Goal: Task Accomplishment & Management: Use online tool/utility

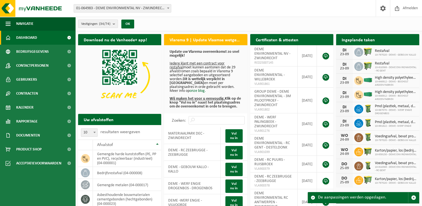
click at [26, 39] on span "Dashboard" at bounding box center [26, 38] width 21 height 14
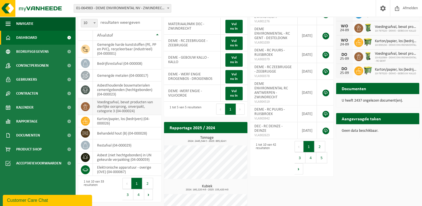
scroll to position [108, 0]
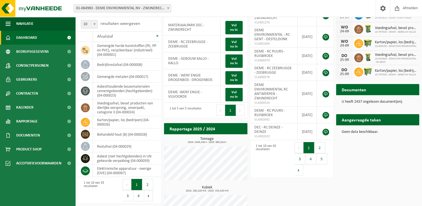
click at [147, 183] on button "2" at bounding box center [147, 184] width 11 height 11
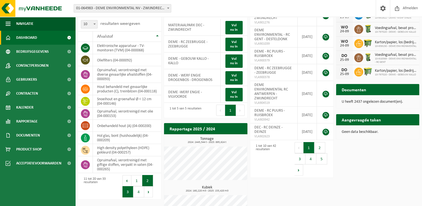
click at [130, 191] on button "3" at bounding box center [127, 191] width 11 height 11
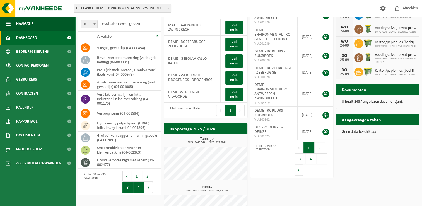
click at [143, 186] on button "4" at bounding box center [138, 186] width 11 height 11
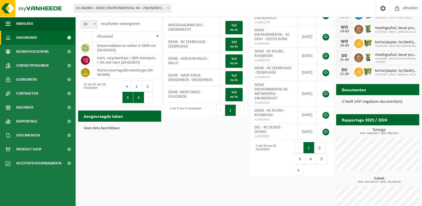
click at [132, 93] on button "3" at bounding box center [127, 97] width 11 height 11
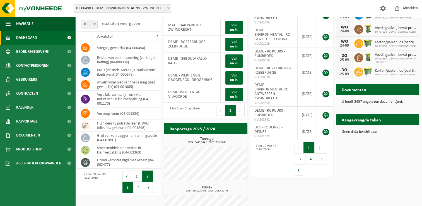
click at [147, 176] on button "2" at bounding box center [147, 175] width 11 height 11
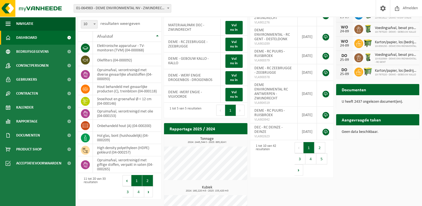
click at [132, 181] on button "1" at bounding box center [136, 180] width 11 height 11
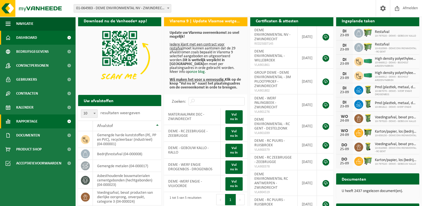
scroll to position [0, 0]
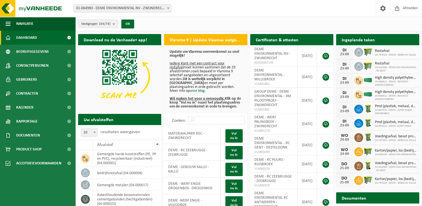
drag, startPoint x: 376, startPoint y: 39, endPoint x: 399, endPoint y: 38, distance: 23.4
click at [376, 39] on h2 "Ingeplande taken" at bounding box center [358, 39] width 44 height 11
click at [415, 39] on div "Ingeplande taken Bekijk uw kalender" at bounding box center [377, 39] width 83 height 11
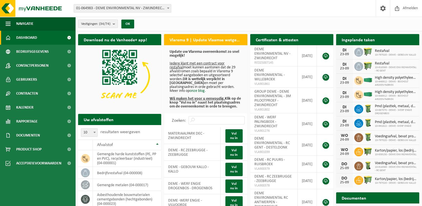
click at [396, 37] on div "Ingeplande taken Bekijk uw kalender" at bounding box center [377, 39] width 83 height 11
click at [351, 43] on h2 "Ingeplande taken" at bounding box center [358, 39] width 44 height 11
click at [350, 37] on h2 "Ingeplande taken" at bounding box center [358, 39] width 44 height 11
click at [10, 24] on span "button" at bounding box center [8, 24] width 5 height 14
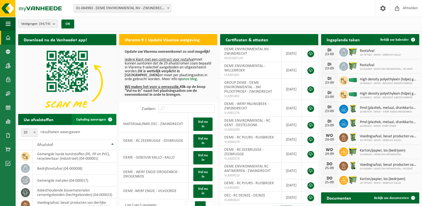
click at [94, 120] on span "Ophaling aanvragen" at bounding box center [91, 120] width 30 height 4
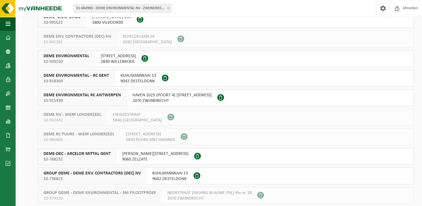
scroll to position [474, 0]
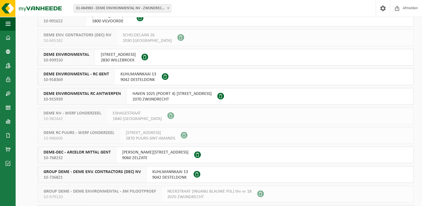
click at [80, 153] on span "DEME-DEC - ARCELOR MITTAL GENT" at bounding box center [76, 152] width 67 height 6
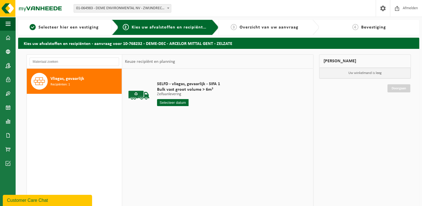
click at [186, 101] on input "text" at bounding box center [172, 102] width 31 height 7
click at [191, 162] on div "25" at bounding box center [191, 160] width 10 height 9
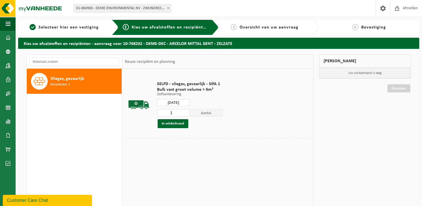
type input "Van 2025-09-25"
type input "2"
click at [187, 112] on input "2" at bounding box center [173, 112] width 33 height 7
click at [185, 123] on button "In winkelmand" at bounding box center [172, 123] width 31 height 9
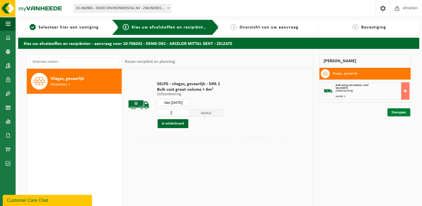
click at [400, 113] on link "Doorgaan" at bounding box center [398, 112] width 23 height 8
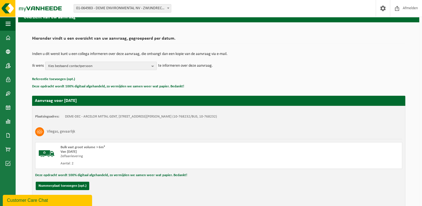
scroll to position [28, 0]
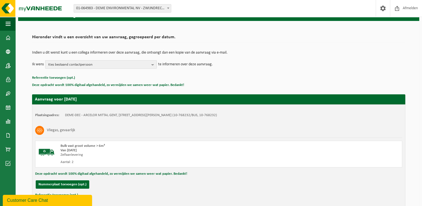
click at [125, 63] on span "Kies bestaand contactpersoon" at bounding box center [98, 64] width 101 height 8
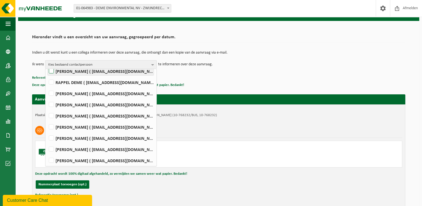
scroll to position [81, 0]
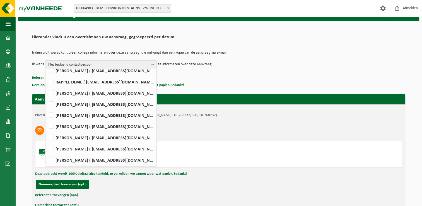
click at [105, 109] on li "TOM MAES ( maes.tom@deme-group.com )" at bounding box center [101, 113] width 108 height 11
click at [105, 112] on label "TOM MAES ( maes.tom@deme-group.com )" at bounding box center [101, 115] width 106 height 8
click at [47, 108] on input "TOM MAES ( maes.tom@deme-group.com )" at bounding box center [47, 108] width 0 height 0
checkbox input "true"
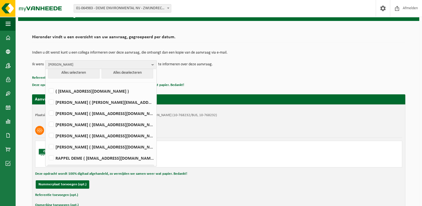
scroll to position [0, 0]
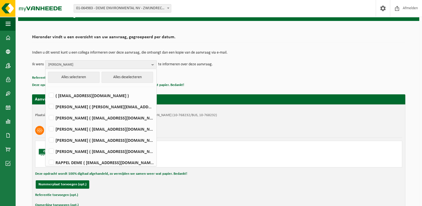
click at [303, 55] on td "Indien u dit wenst kunt u een collega informeren over deze aanvraag, die ontvan…" at bounding box center [218, 55] width 373 height 9
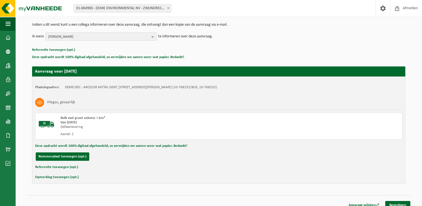
scroll to position [61, 0]
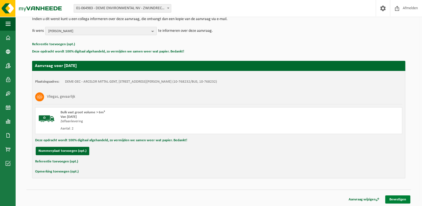
click at [403, 198] on link "Bevestigen" at bounding box center [397, 199] width 25 height 8
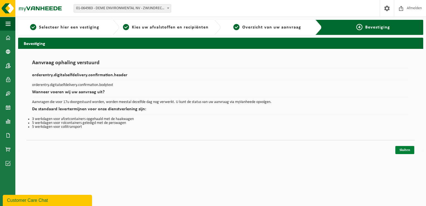
click at [400, 147] on link "Sluiten" at bounding box center [404, 150] width 19 height 8
